Goal: Task Accomplishment & Management: Manage account settings

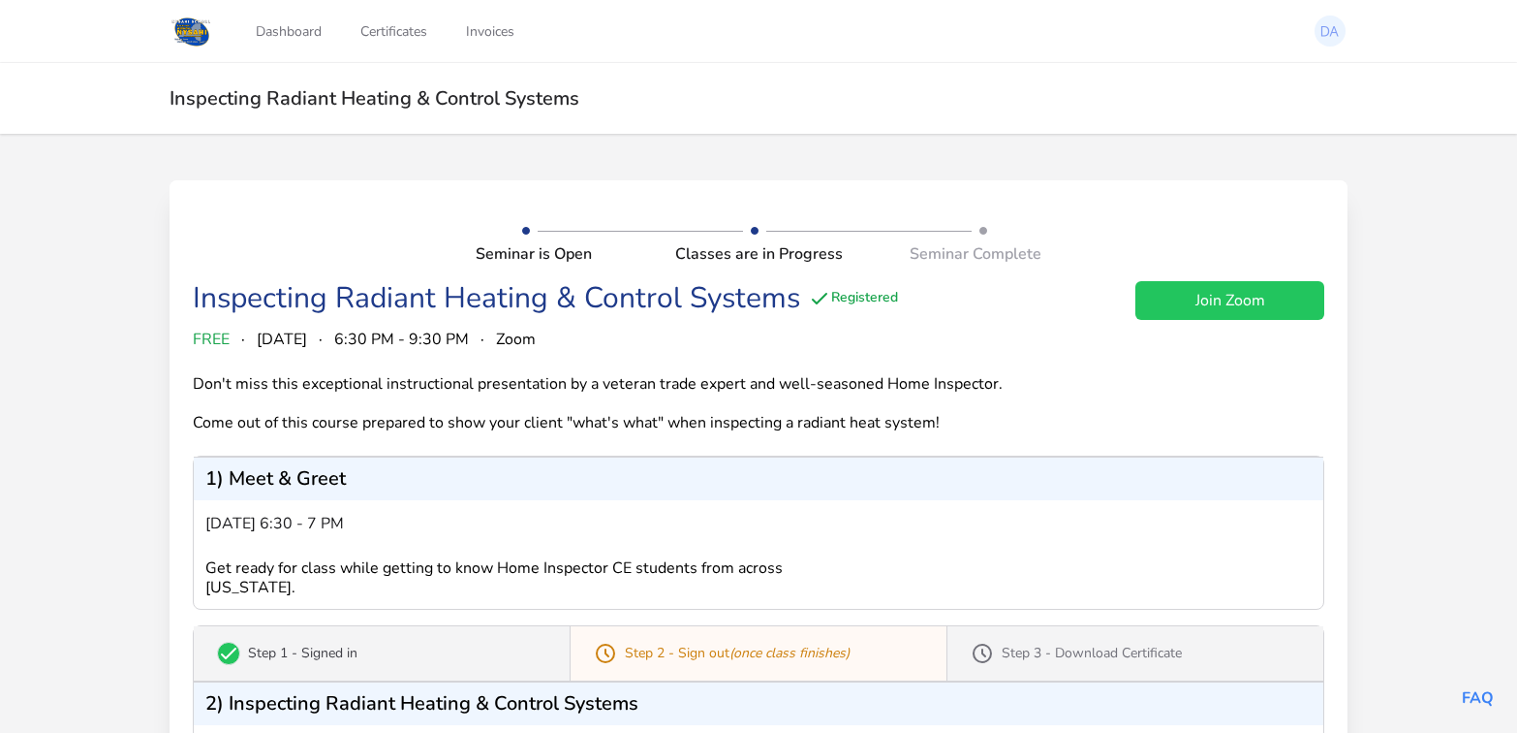
scroll to position [440, 0]
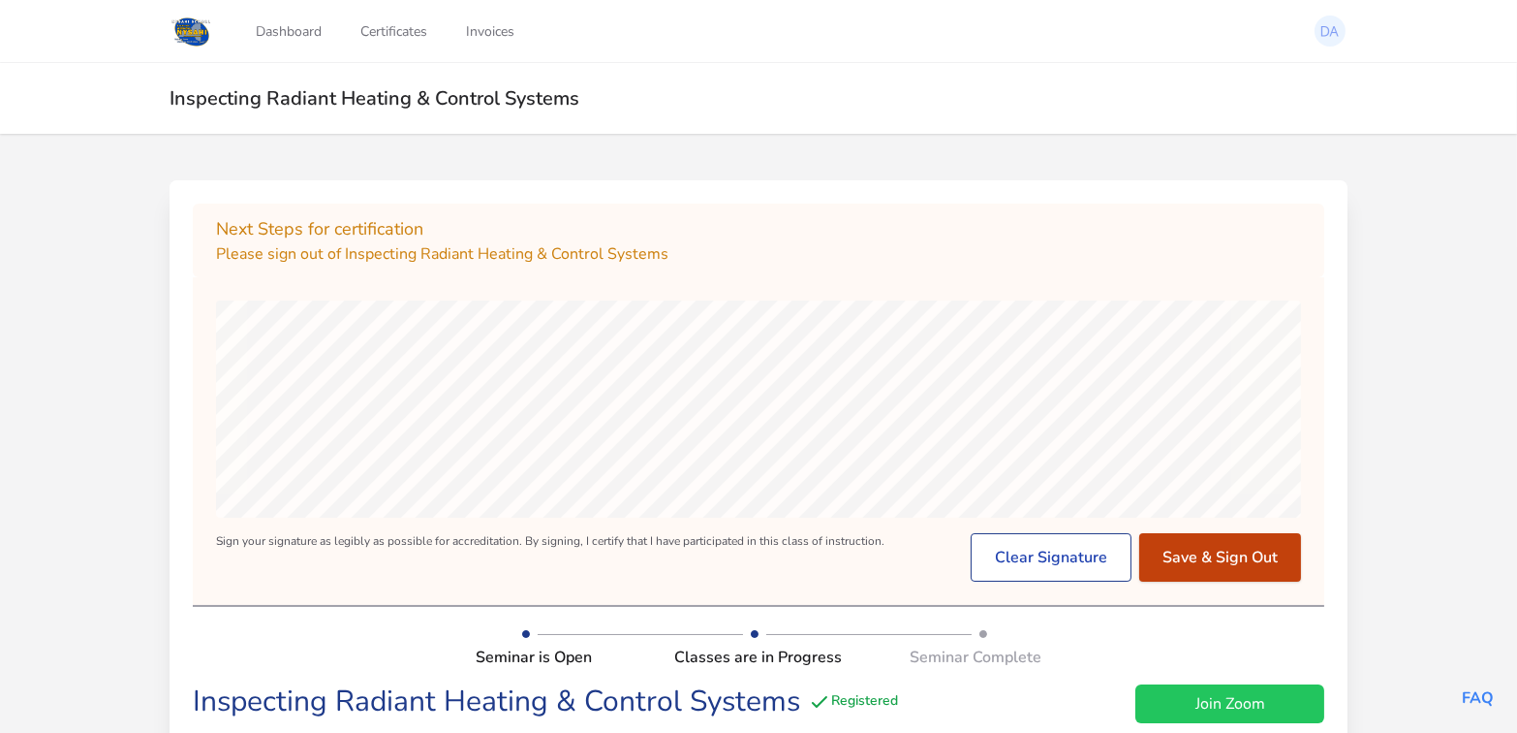
click at [1212, 559] on button "Save & Sign Out" at bounding box center [1221, 557] width 162 height 48
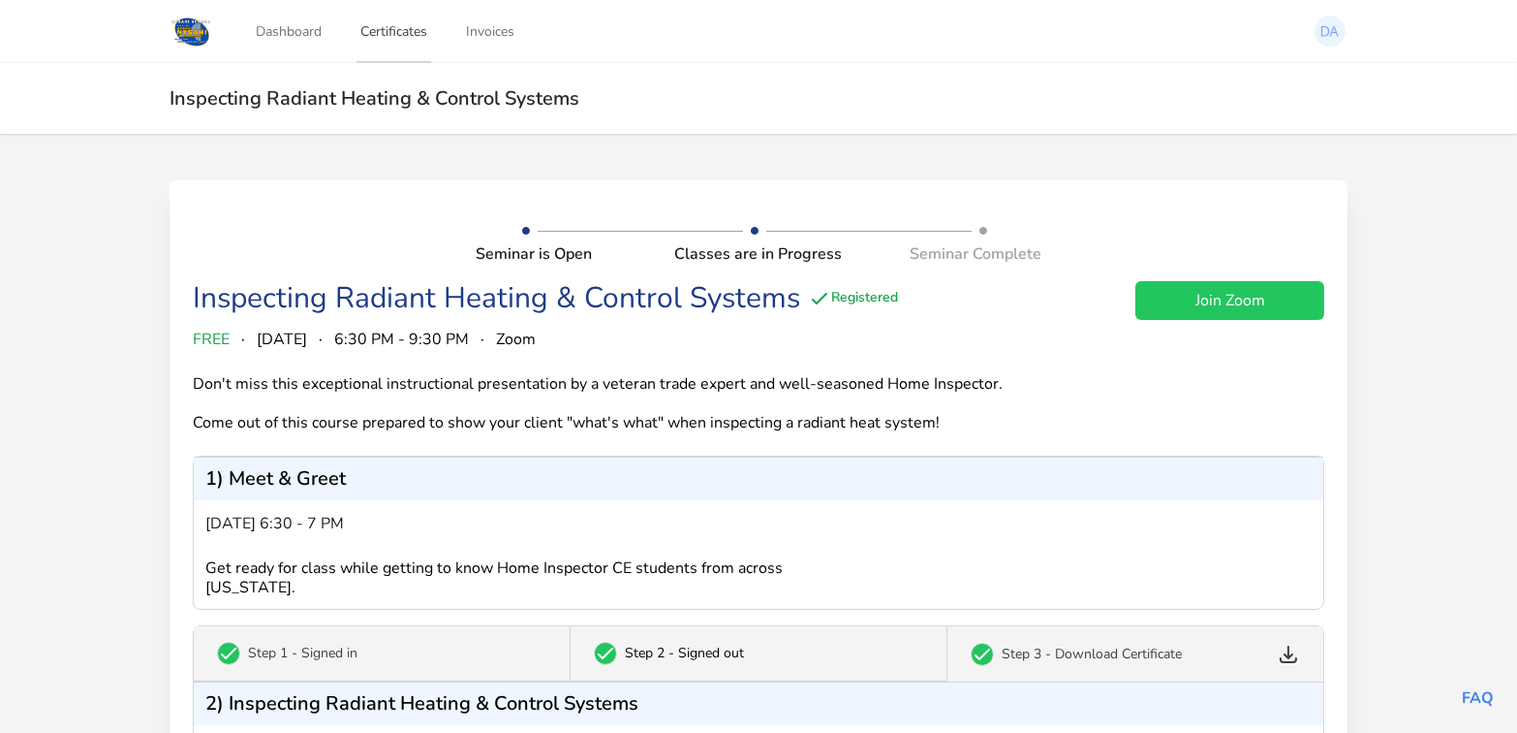
click at [406, 25] on link "Certificates" at bounding box center [394, 31] width 75 height 64
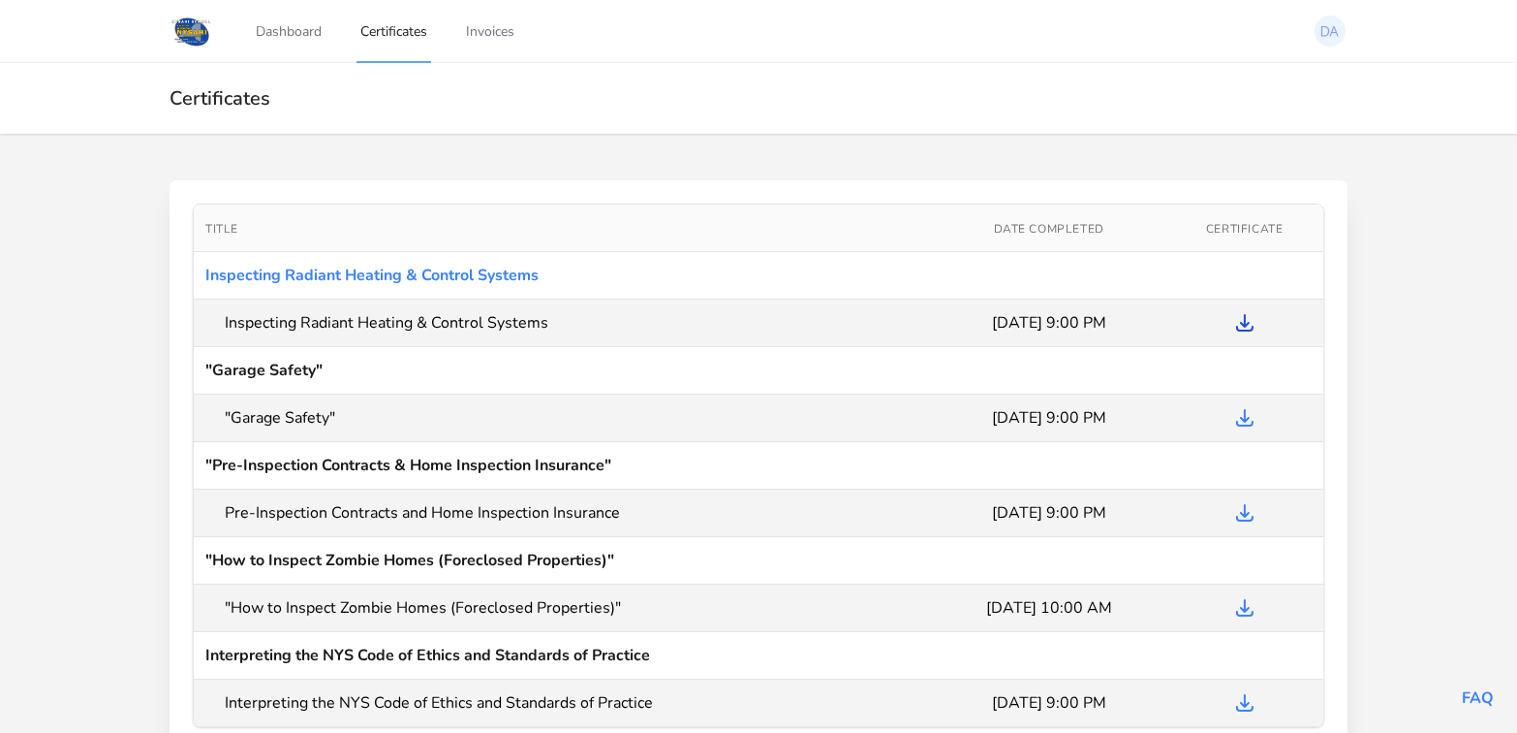
click at [1246, 324] on icon at bounding box center [1245, 323] width 16 height 16
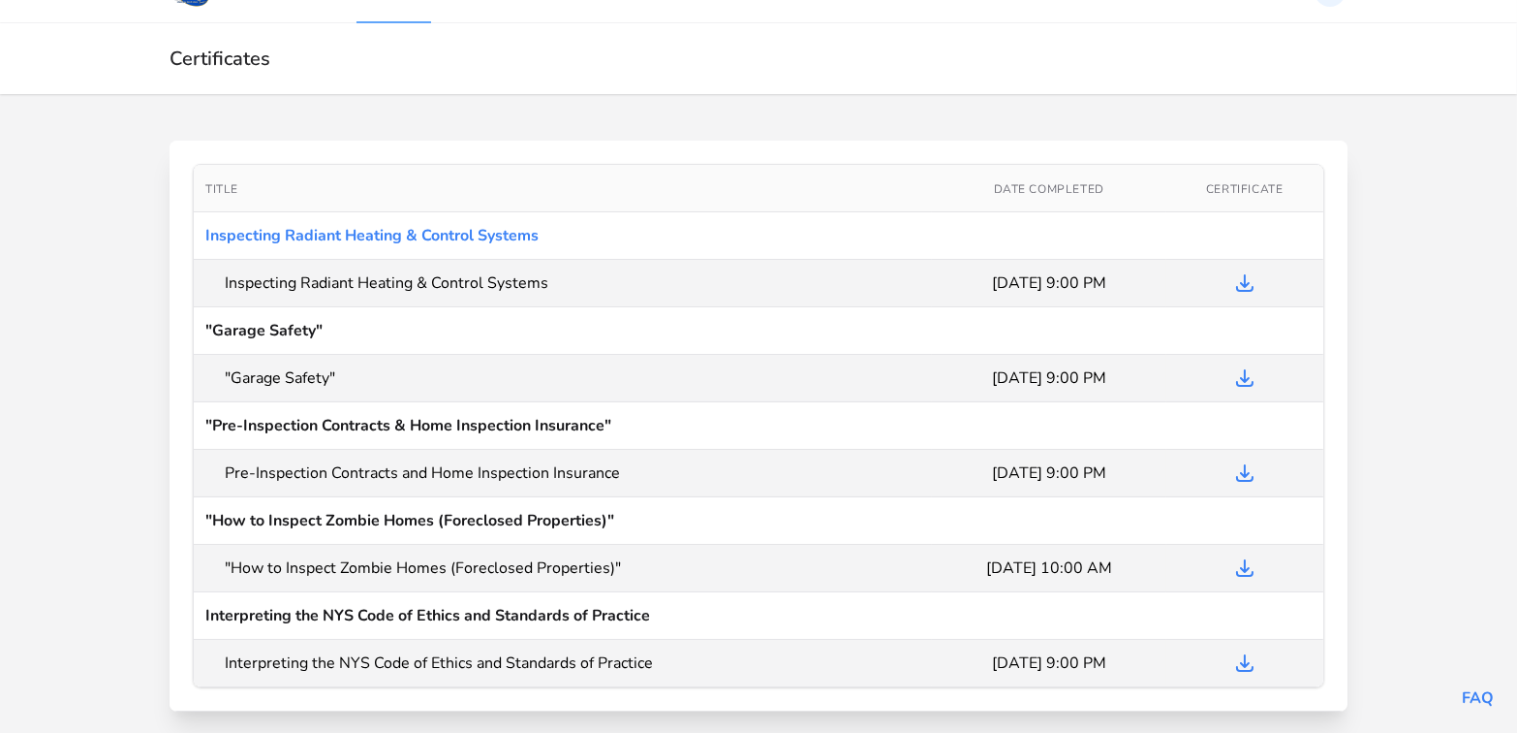
scroll to position [62, 0]
